Goal: Task Accomplishment & Management: Complete application form

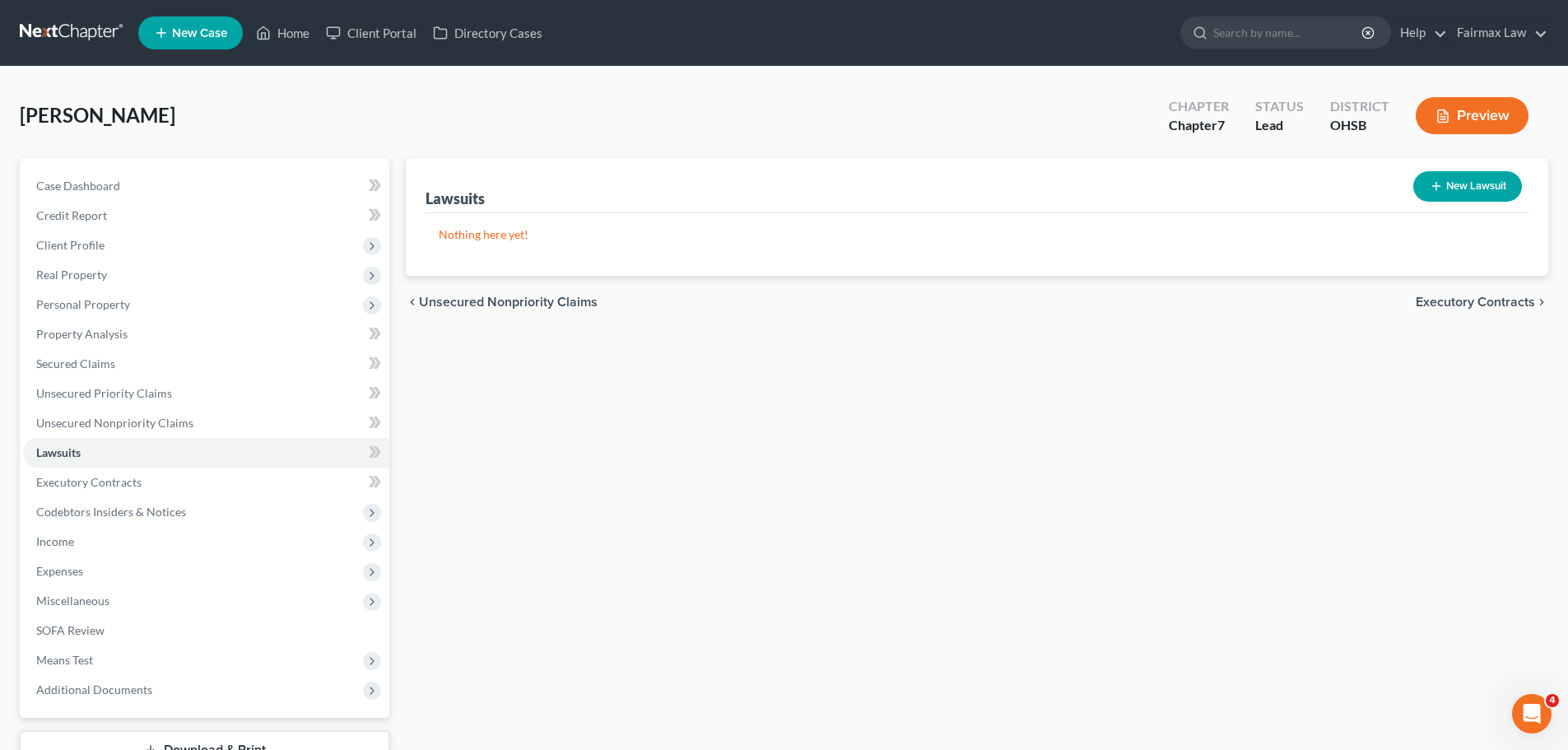
click at [1470, 199] on button "New Lawsuit" at bounding box center [1468, 187] width 109 height 30
select select "0"
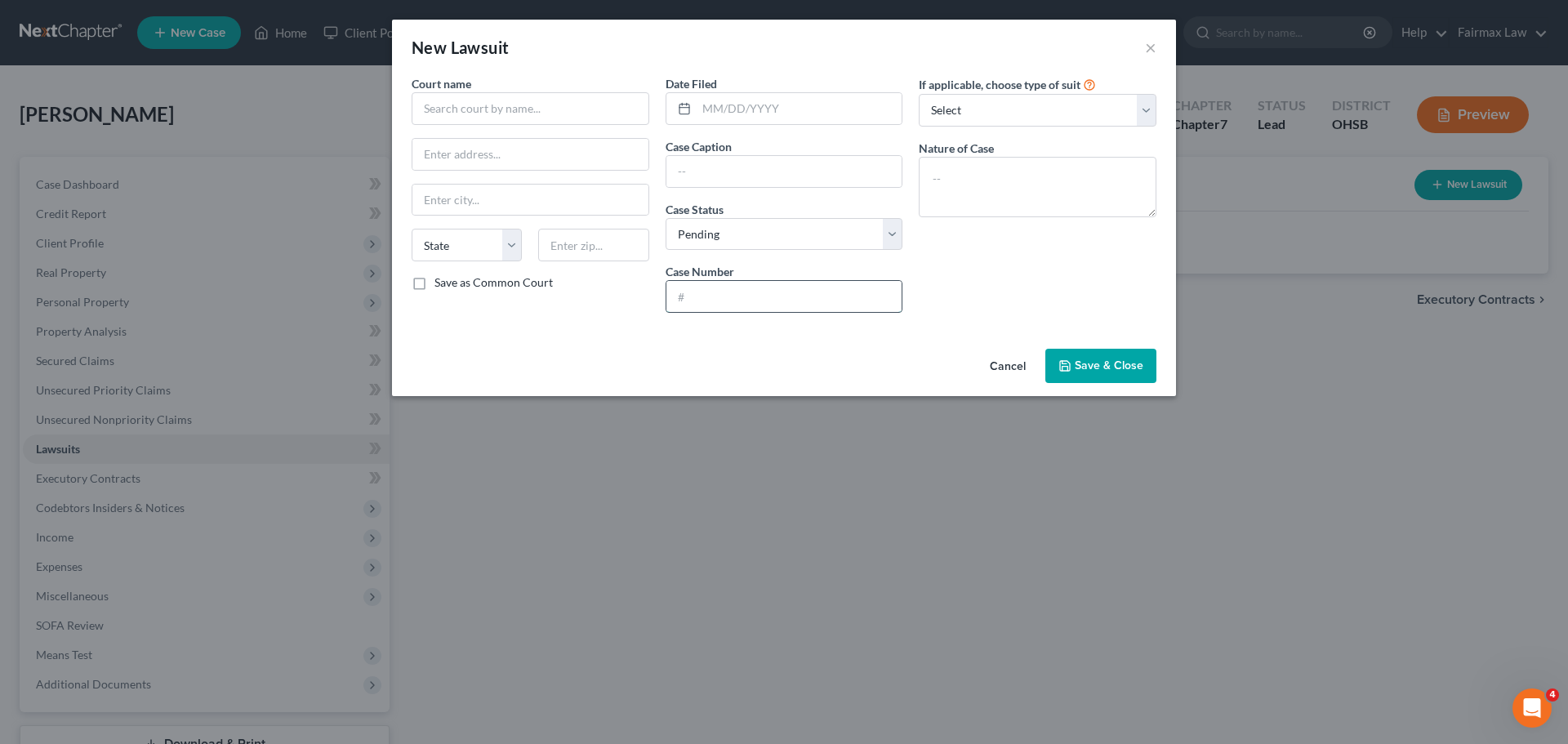
paste input "2025 CVI 024119"
type input "2025 CVI 024119"
click at [505, 105] on input "text" at bounding box center [531, 108] width 238 height 32
paste input "Franklin County Municipal Court"
type input "Franklin County Municipal Court"
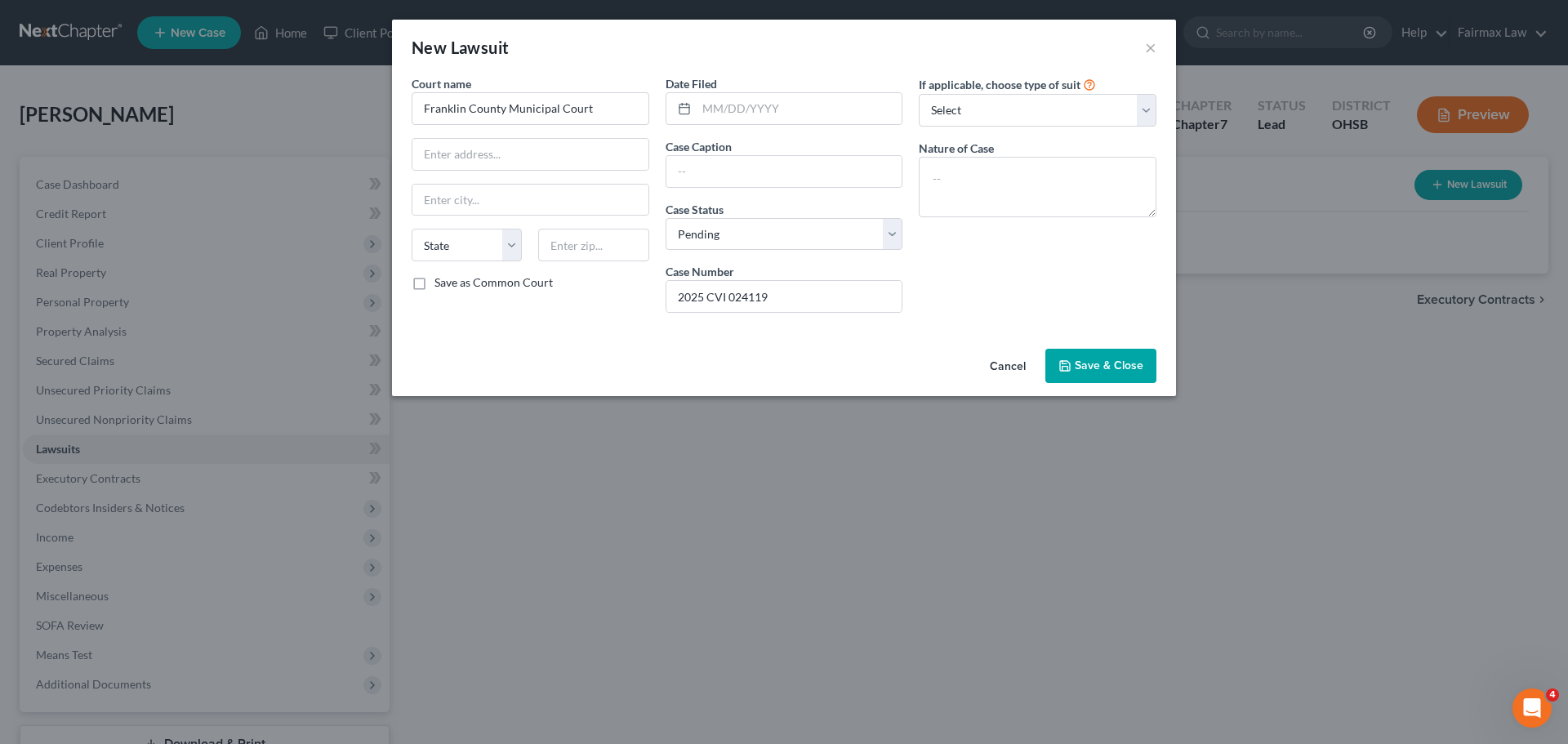
click at [657, 44] on div "New Lawsuit ×" at bounding box center [784, 47] width 784 height 56
drag, startPoint x: 747, startPoint y: 155, endPoint x: 728, endPoint y: 173, distance: 26.2
paste input "[PERSON_NAME] (Plaintiff) vs. [PERSON_NAME] (Defendant)"
type input "[PERSON_NAME] (Plaintiff) vs. [PERSON_NAME] (Defendant)"
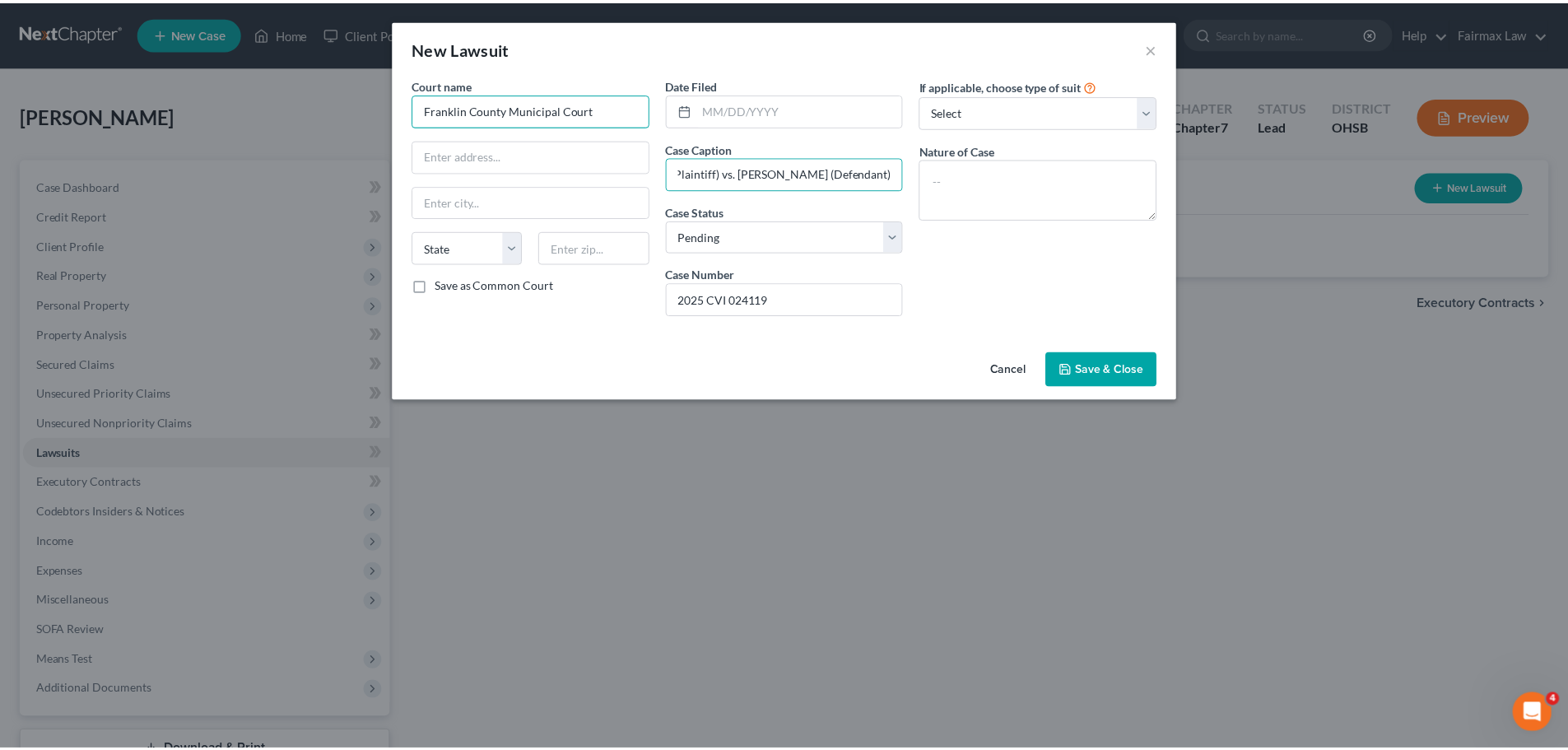
scroll to position [0, 0]
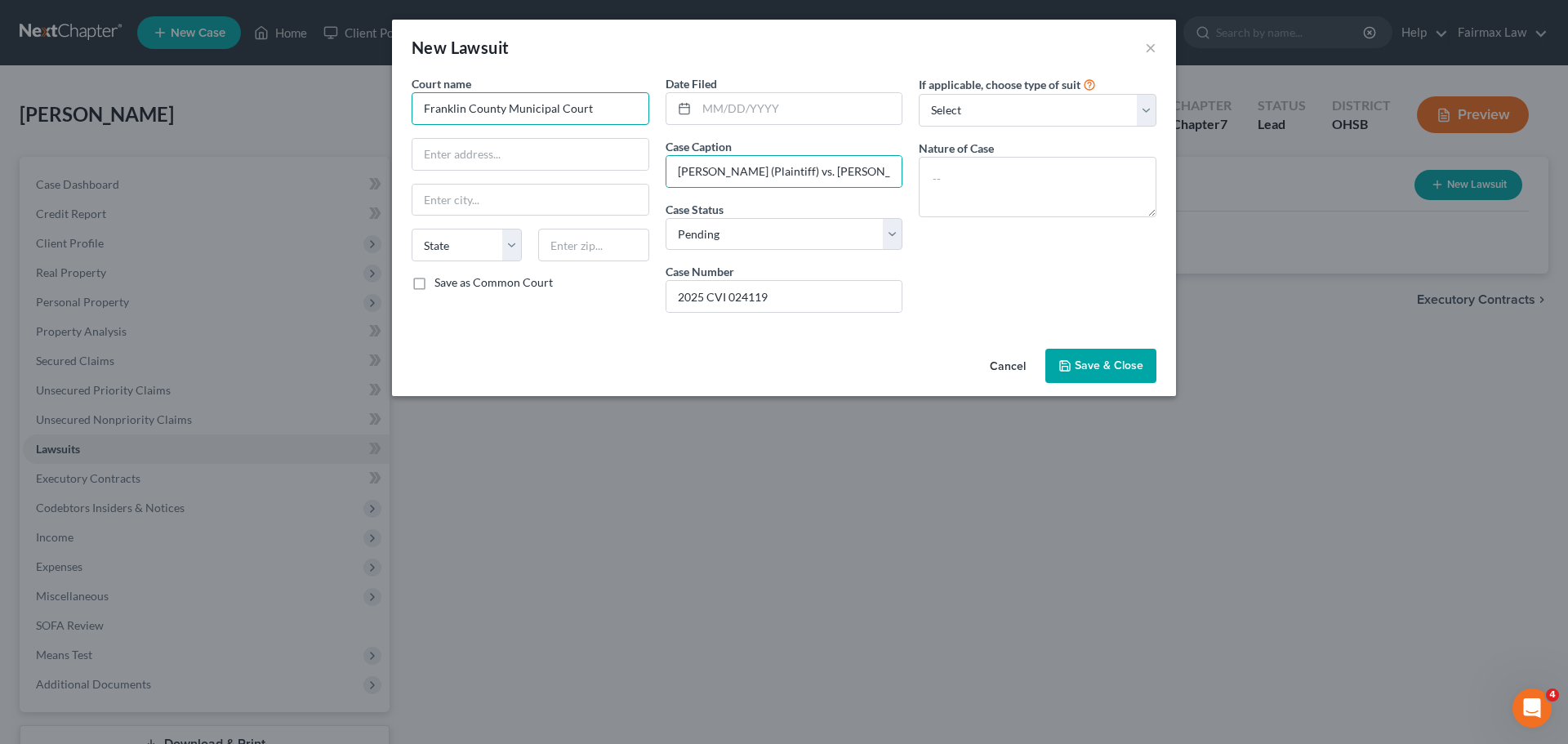
click at [594, 112] on input "Franklin County Municipal Court" at bounding box center [531, 108] width 238 height 32
click at [1119, 368] on span "Save & Close" at bounding box center [1109, 365] width 69 height 14
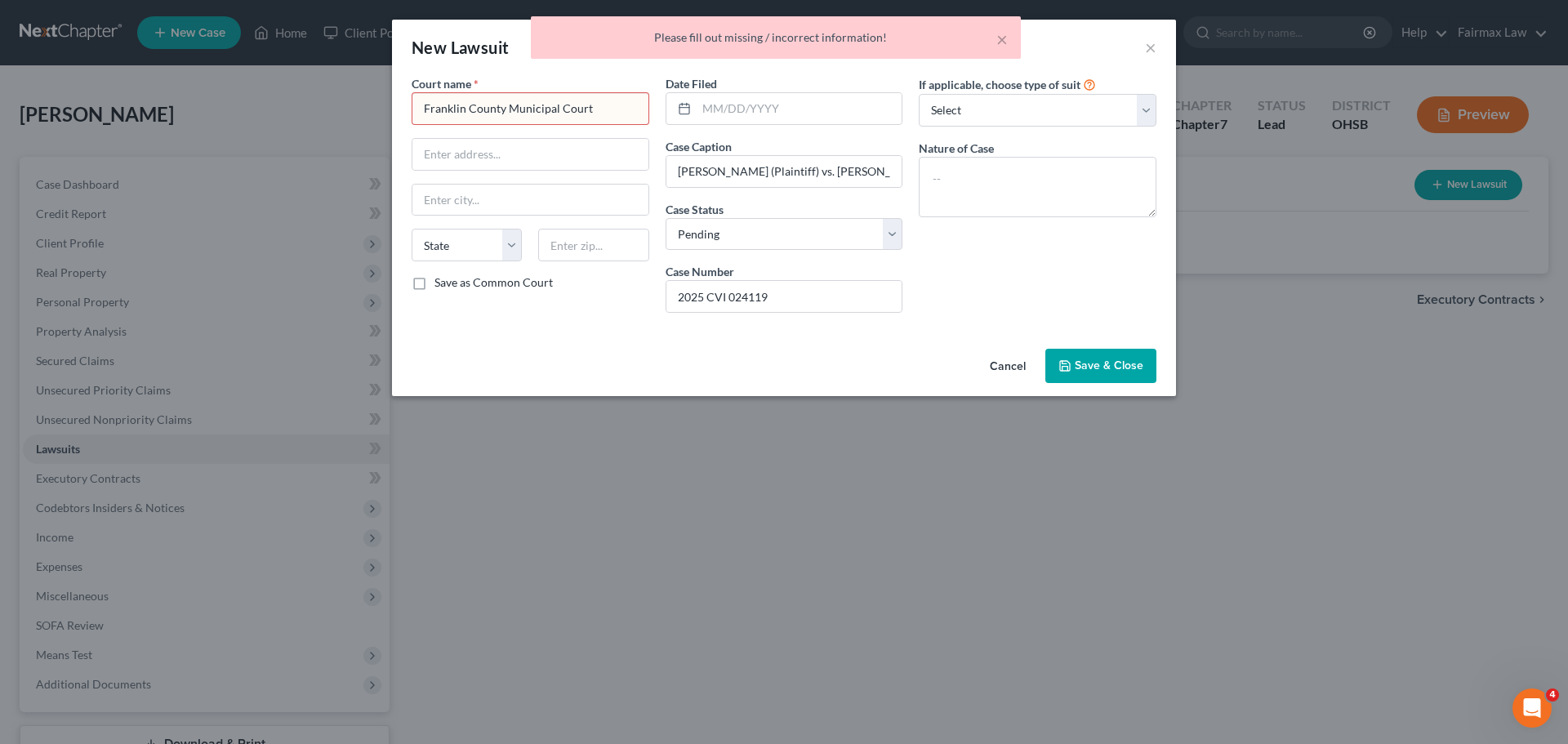
drag, startPoint x: 624, startPoint y: 112, endPoint x: 411, endPoint y: 125, distance: 213.4
click at [411, 125] on div "Court name * Franklin County Municipal Court State [US_STATE] AK AR AZ CA CO CT…" at bounding box center [531, 200] width 254 height 251
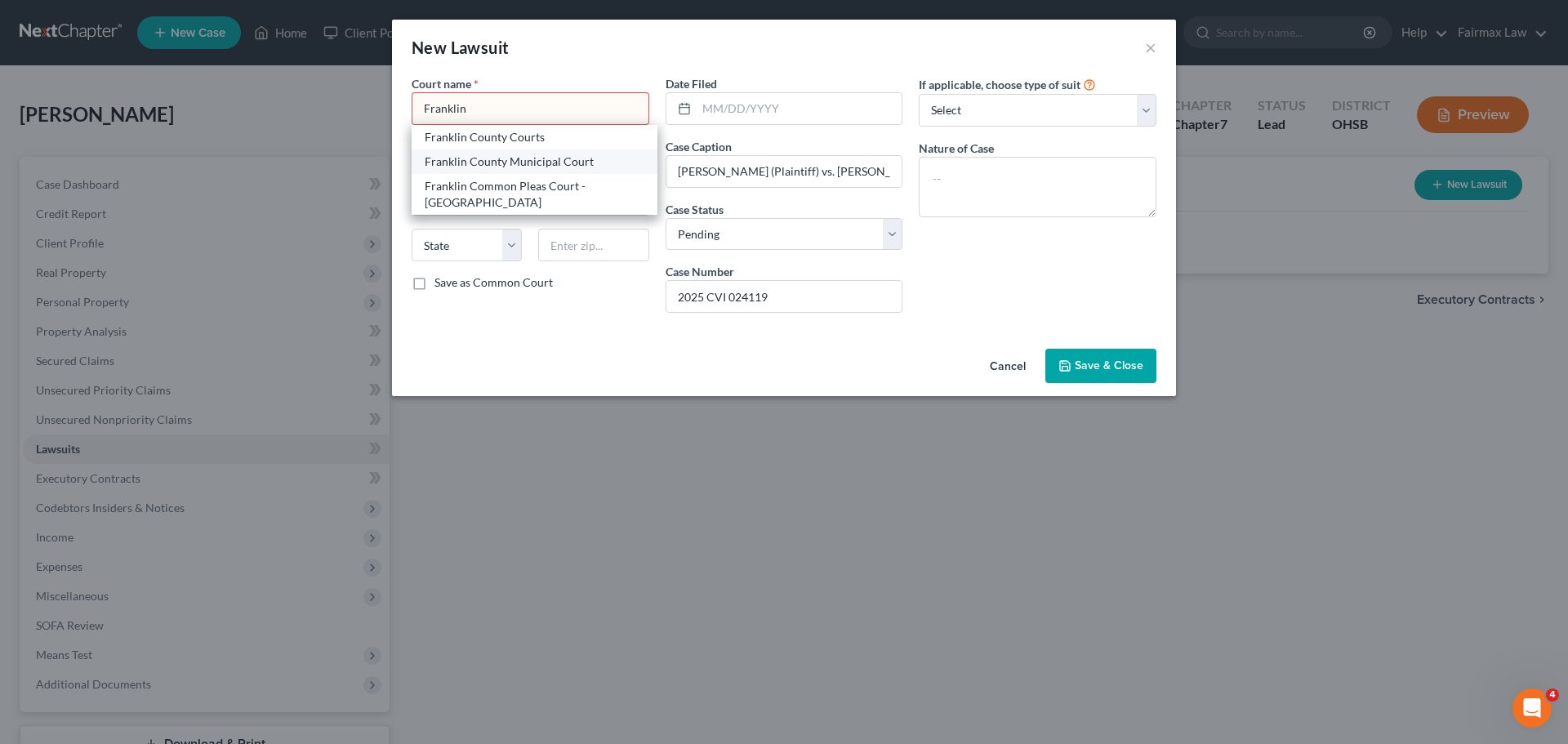
click at [509, 161] on div "Franklin County Municipal Court" at bounding box center [534, 162] width 220 height 17
type input "Franklin County Municipal Court"
type input "[STREET_ADDRESS]"
type input "Columbus"
select select "36"
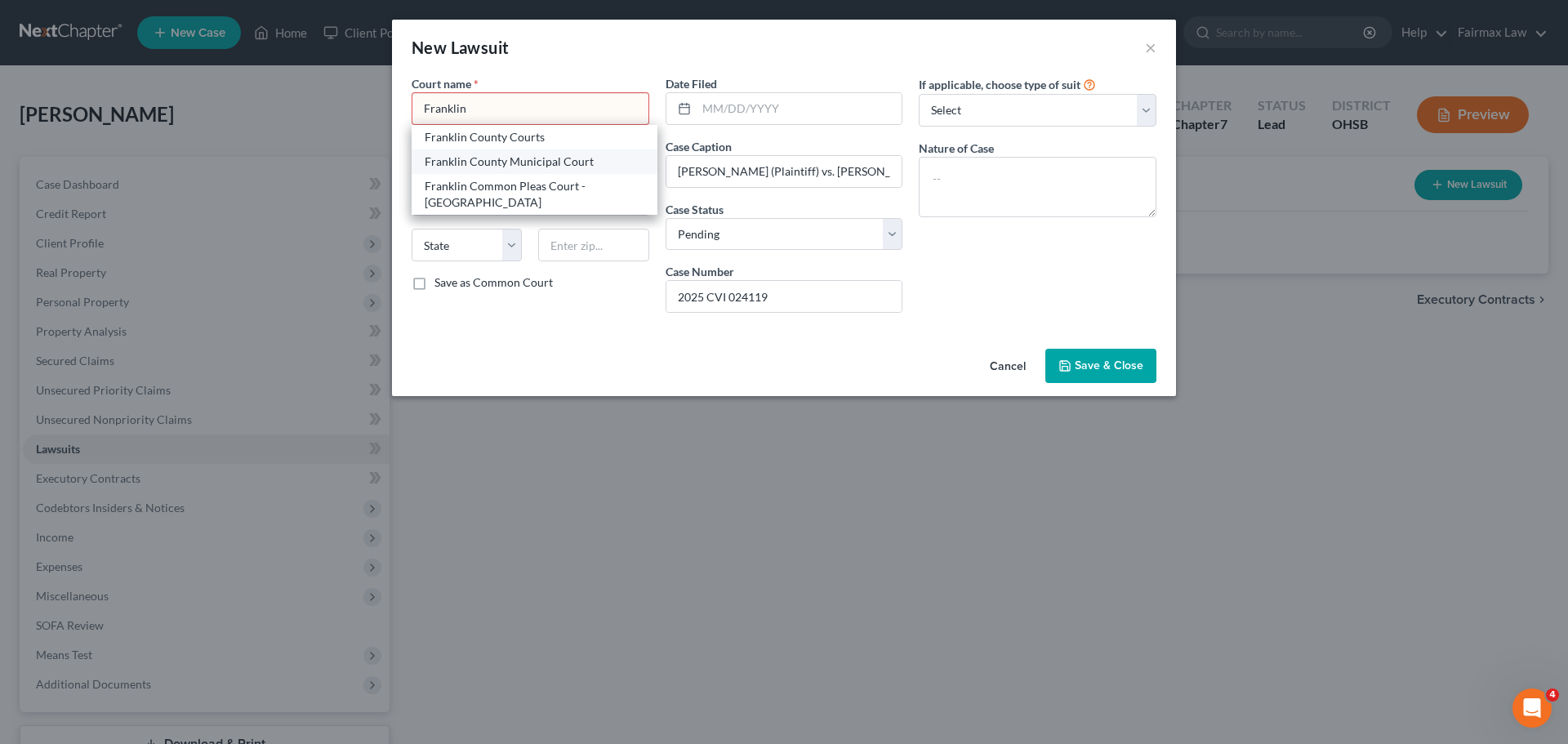
type input "43215"
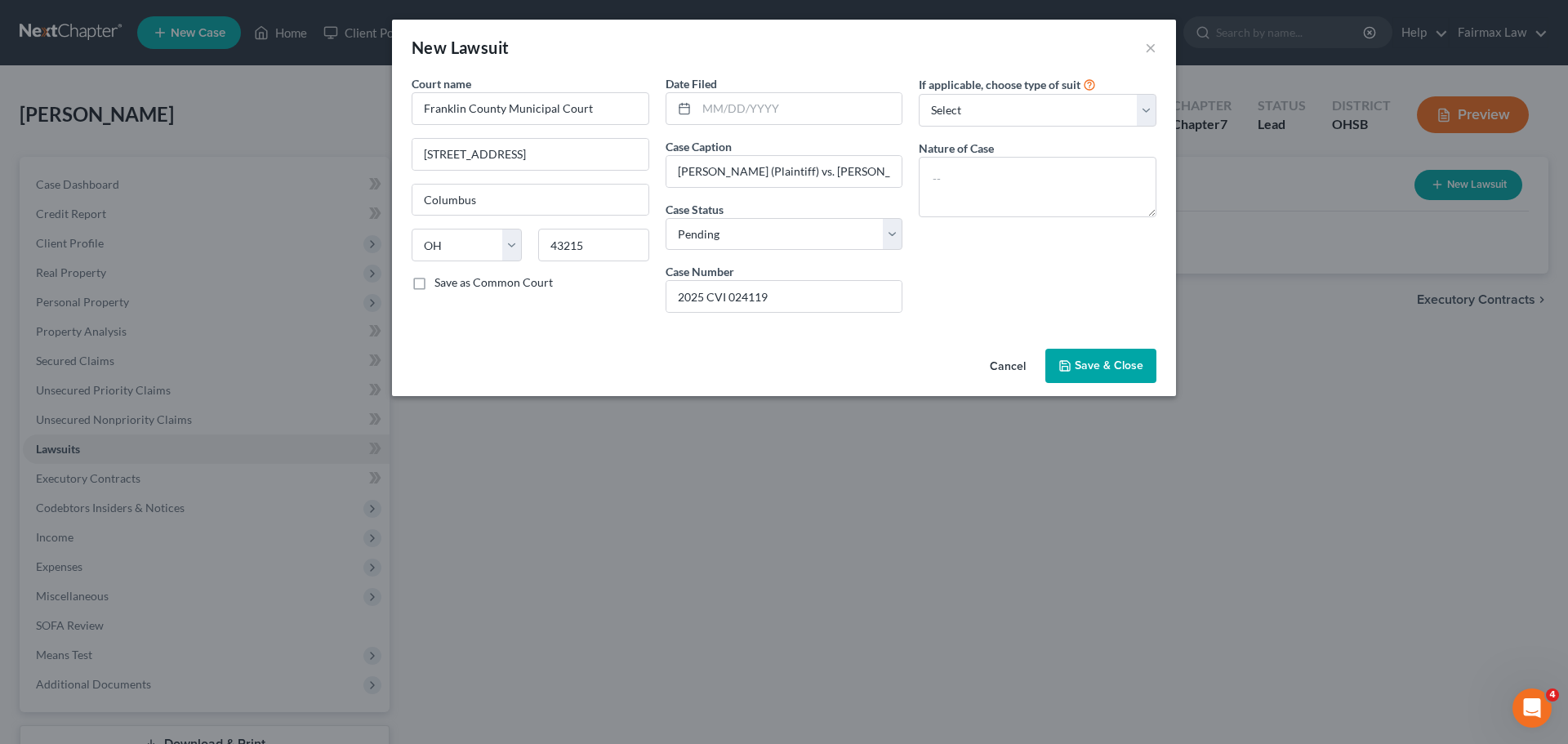
click at [1104, 370] on span "Save & Close" at bounding box center [1109, 365] width 69 height 14
